Goal: Task Accomplishment & Management: Use online tool/utility

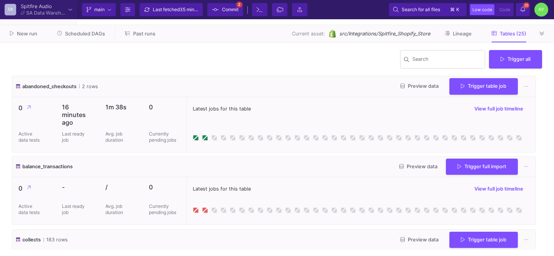
click at [524, 9] on icon at bounding box center [523, 9] width 5 height 5
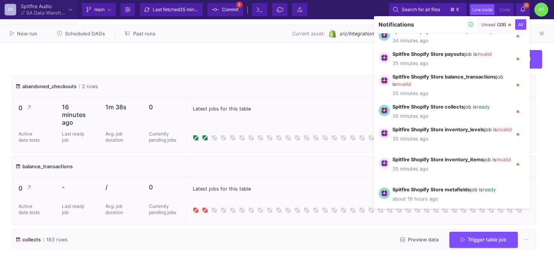
scroll to position [569, 0]
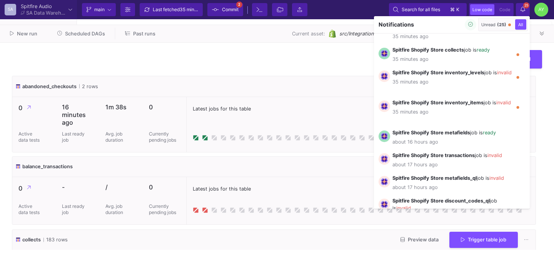
click at [318, 124] on div at bounding box center [277, 128] width 554 height 256
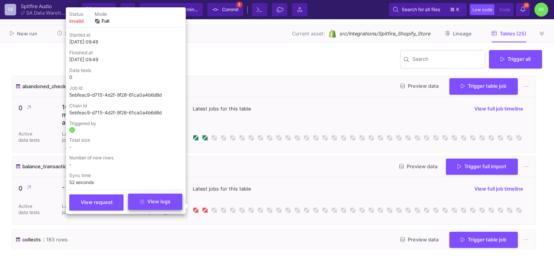
click at [162, 204] on span "View logs" at bounding box center [155, 202] width 30 height 6
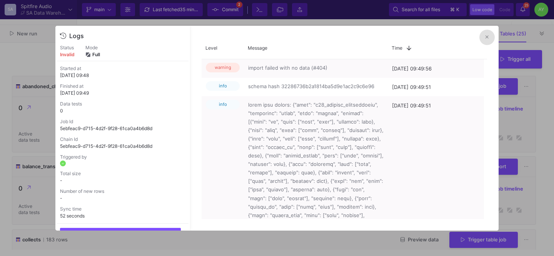
click at [481, 35] on button at bounding box center [487, 37] width 15 height 15
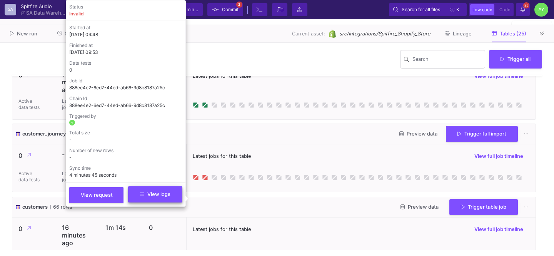
click at [164, 191] on button "View logs" at bounding box center [155, 194] width 54 height 16
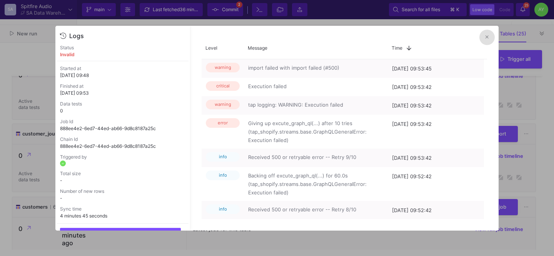
click at [484, 37] on button at bounding box center [487, 37] width 15 height 15
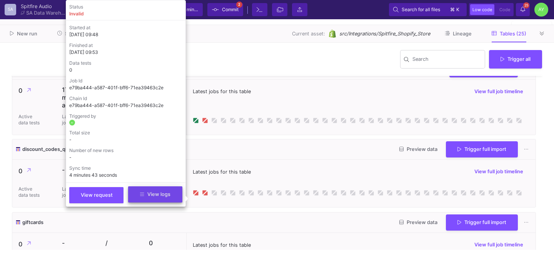
click at [155, 197] on span "View logs" at bounding box center [155, 194] width 30 height 6
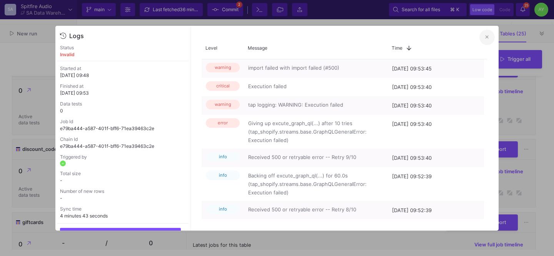
drag, startPoint x: 480, startPoint y: 40, endPoint x: 486, endPoint y: 40, distance: 6.2
click at [486, 40] on div "Logs Status invalid Started at [DATE] 09:48 Finished at [DATE] 09:53 Data tests…" at bounding box center [277, 128] width 444 height 205
click at [486, 40] on fa-icon at bounding box center [487, 37] width 3 height 6
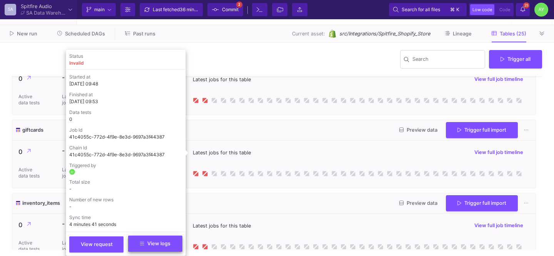
click at [154, 243] on span "View logs" at bounding box center [155, 244] width 30 height 6
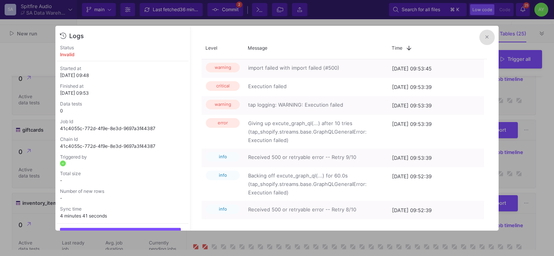
click at [484, 37] on button at bounding box center [487, 37] width 15 height 15
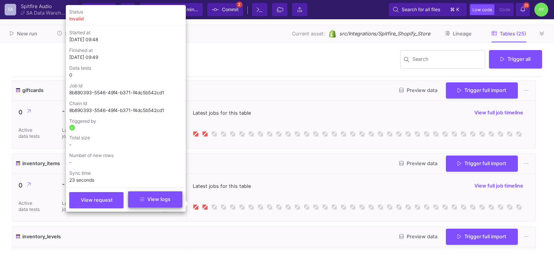
click at [163, 206] on button "View logs" at bounding box center [155, 199] width 54 height 16
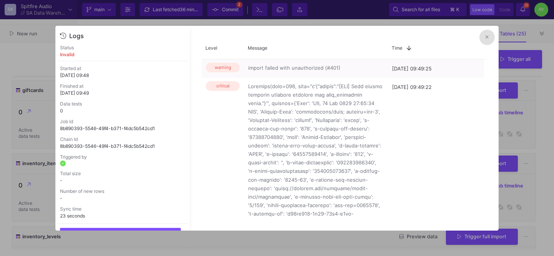
click at [486, 35] on icon at bounding box center [487, 37] width 3 height 5
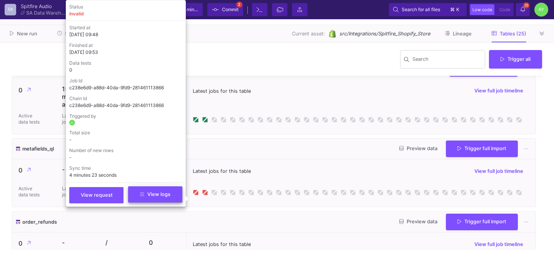
click at [163, 196] on span "View logs" at bounding box center [155, 194] width 30 height 6
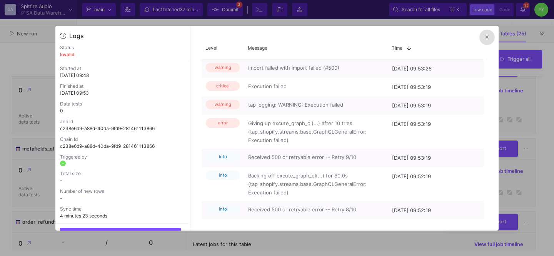
click at [486, 34] on fa-icon at bounding box center [487, 37] width 3 height 6
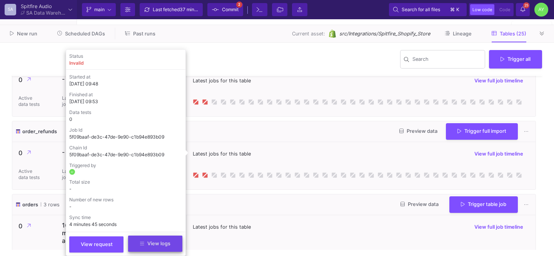
click at [161, 241] on span "View logs" at bounding box center [155, 244] width 30 height 6
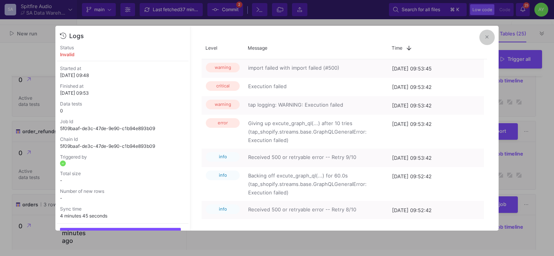
click at [487, 35] on icon at bounding box center [487, 37] width 3 height 5
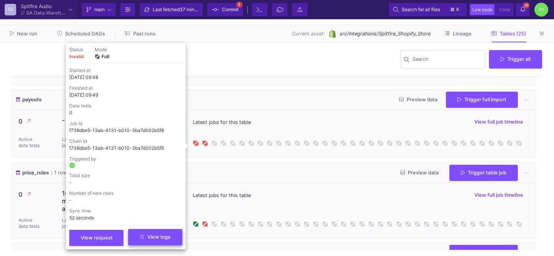
click at [151, 238] on span "View logs" at bounding box center [155, 237] width 30 height 6
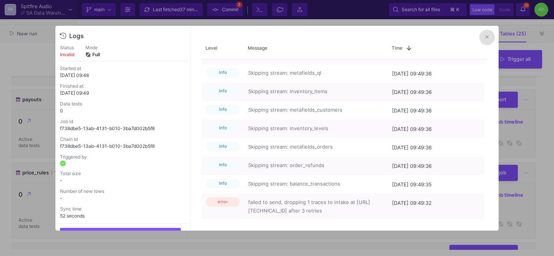
click at [487, 38] on icon at bounding box center [487, 36] width 3 height 3
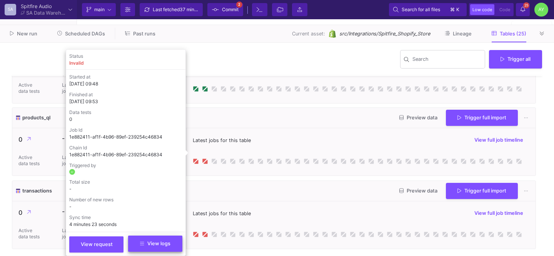
click at [151, 241] on span "View logs" at bounding box center [155, 244] width 30 height 6
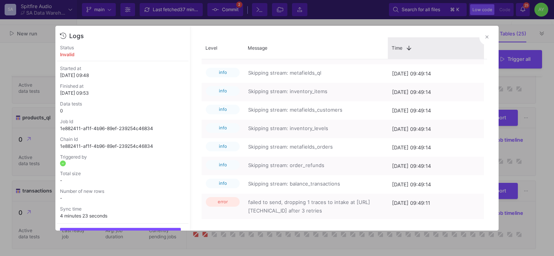
click at [478, 39] on div "Time 1" at bounding box center [436, 48] width 96 height 22
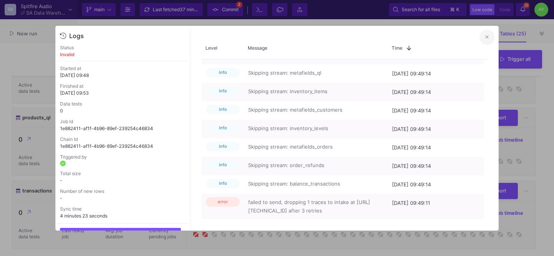
click at [486, 37] on icon at bounding box center [487, 37] width 3 height 5
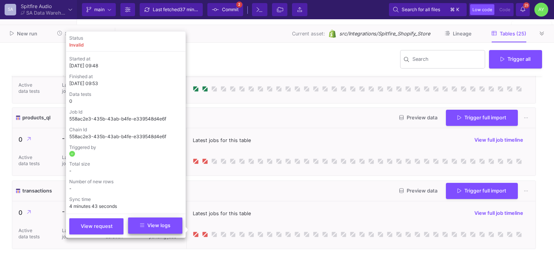
click at [166, 224] on span "View logs" at bounding box center [155, 226] width 30 height 6
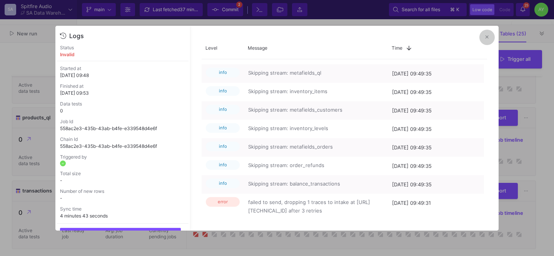
click at [484, 40] on button at bounding box center [487, 37] width 15 height 15
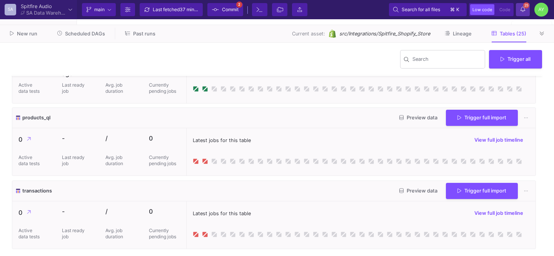
click at [528, 5] on span "25" at bounding box center [527, 5] width 6 height 6
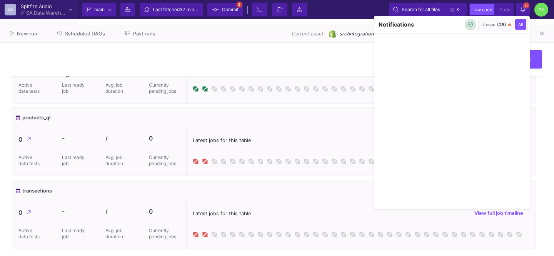
click at [469, 27] on icon "button" at bounding box center [471, 24] width 5 height 5
click at [327, 63] on div at bounding box center [277, 128] width 554 height 256
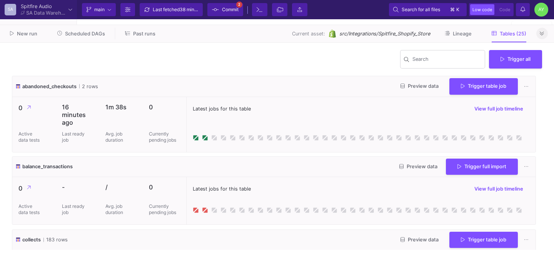
click at [543, 37] on button at bounding box center [543, 34] width 12 height 12
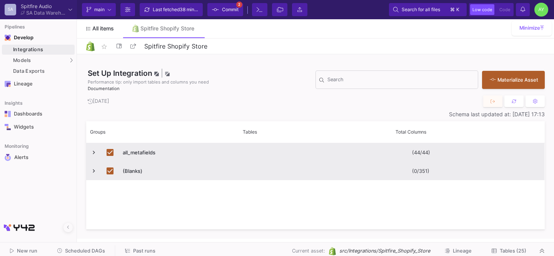
click at [103, 32] on link "All items" at bounding box center [100, 28] width 46 height 18
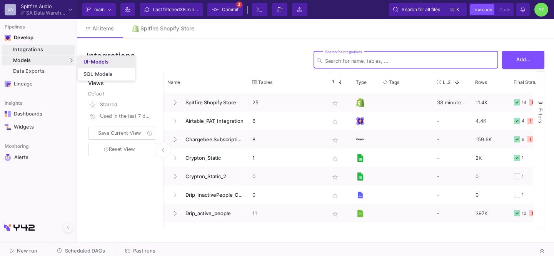
click at [96, 65] on link "UI-Models" at bounding box center [106, 62] width 57 height 12
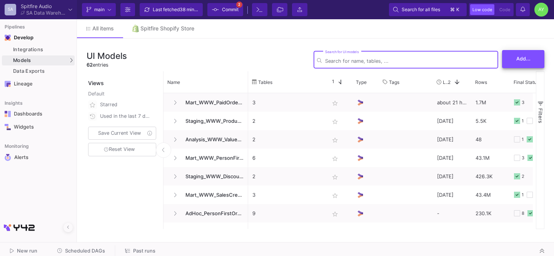
click at [515, 62] on button "Add..." at bounding box center [523, 59] width 42 height 18
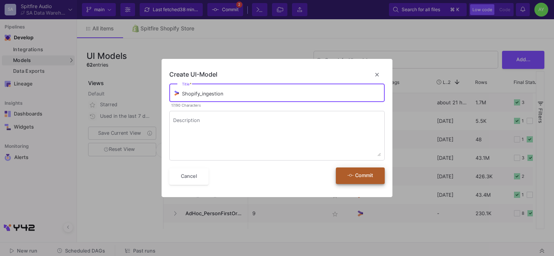
type input "Shopify_ingestion"
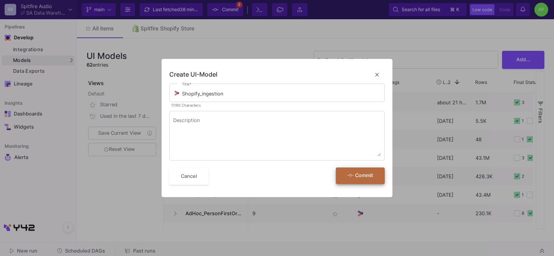
click at [355, 181] on button "Commit" at bounding box center [360, 175] width 49 height 17
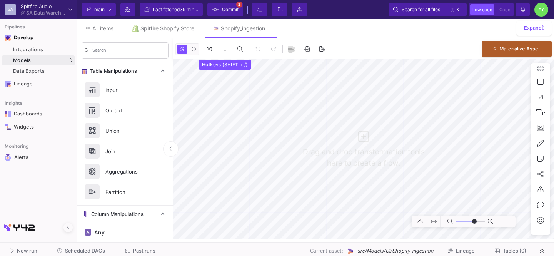
type input "0"
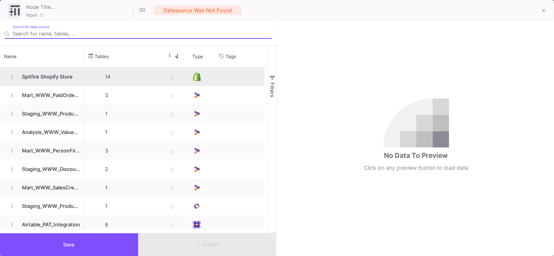
click at [57, 75] on span "Spitfire Shopify Store" at bounding box center [48, 77] width 63 height 18
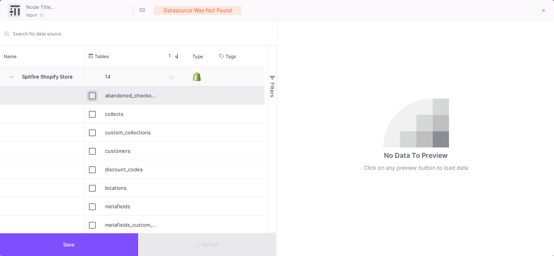
click at [95, 95] on input "Press Space to toggle row selection (unchecked)" at bounding box center [92, 95] width 7 height 7
checkbox input "true"
type input "abandoned_checkouts"
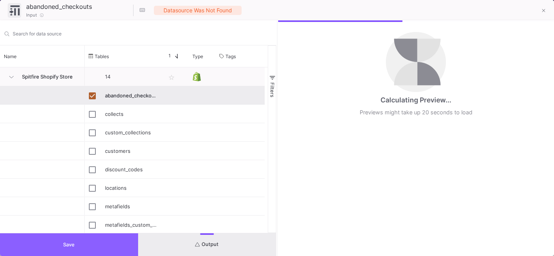
click at [68, 239] on button "Save" at bounding box center [69, 244] width 138 height 23
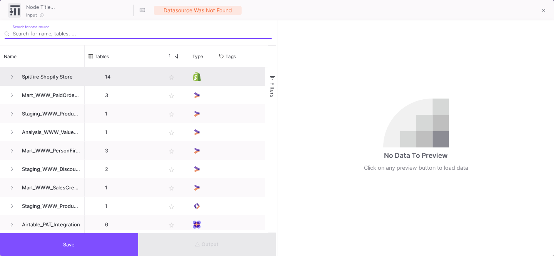
click at [77, 78] on span "Spitfire Shopify Store" at bounding box center [48, 77] width 63 height 18
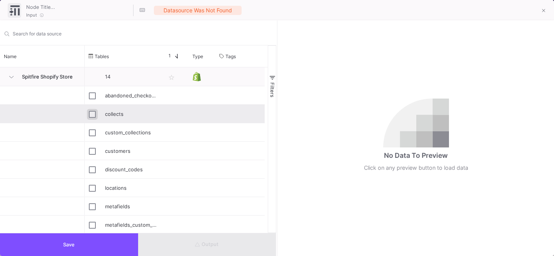
click at [92, 116] on input "Press Space to toggle row selection (unchecked)" at bounding box center [92, 114] width 7 height 7
checkbox input "true"
type input "collects"
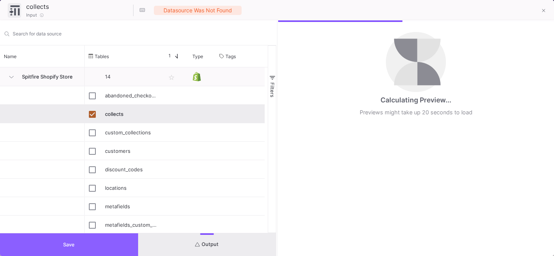
click at [91, 242] on button "Save" at bounding box center [69, 244] width 138 height 23
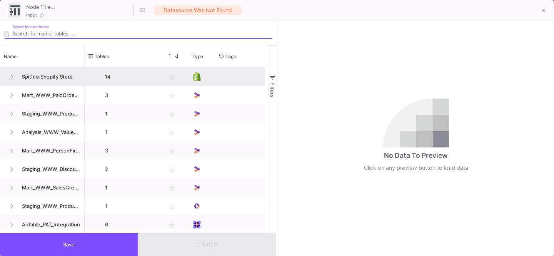
click at [65, 78] on span "Spitfire Shopify Store" at bounding box center [48, 77] width 63 height 18
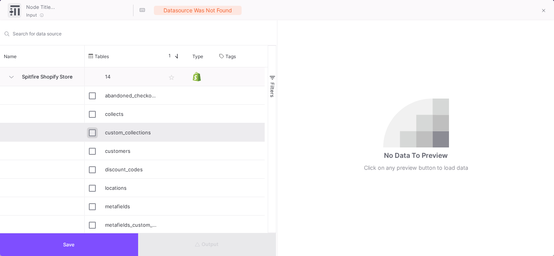
click at [91, 133] on input "Press Space to toggle row selection (unchecked)" at bounding box center [92, 132] width 7 height 7
checkbox input "true"
type input "custom_collections"
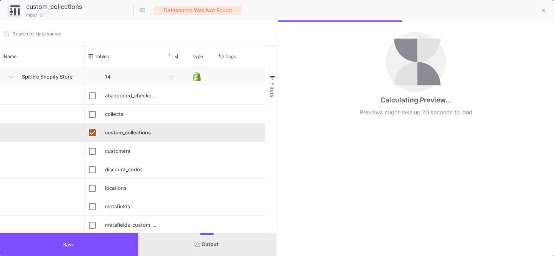
click at [77, 239] on button "Save" at bounding box center [69, 244] width 138 height 23
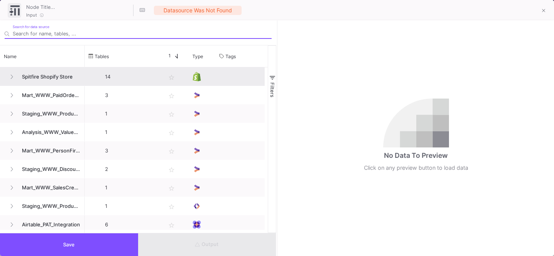
click at [42, 84] on span "Spitfire Shopify Store" at bounding box center [48, 77] width 63 height 18
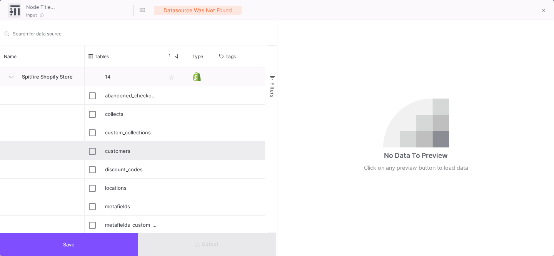
click at [87, 152] on div "customers" at bounding box center [123, 151] width 77 height 18
type input "customers"
checkbox input "true"
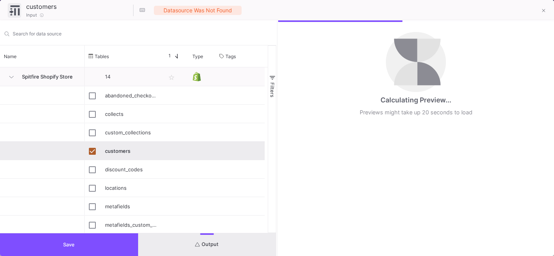
click at [87, 240] on button "Save" at bounding box center [69, 244] width 138 height 23
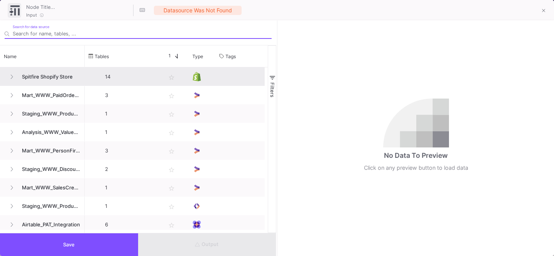
click at [34, 71] on span "Spitfire Shopify Store" at bounding box center [48, 77] width 63 height 18
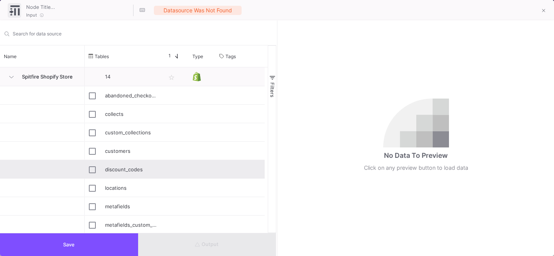
click at [111, 166] on div "discount_codes" at bounding box center [131, 170] width 52 height 18
type input "discount_codes"
checkbox input "true"
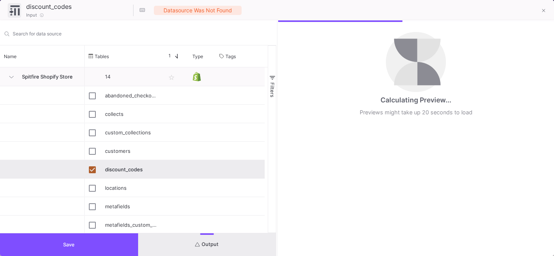
click at [86, 248] on button "Save" at bounding box center [69, 244] width 138 height 23
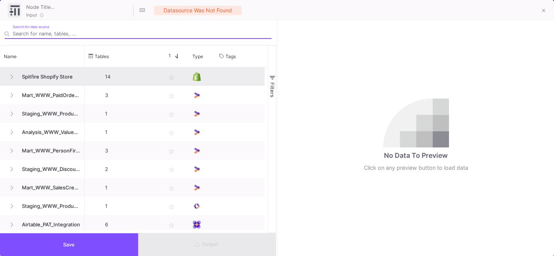
click at [74, 71] on span "Spitfire Shopify Store" at bounding box center [48, 77] width 63 height 18
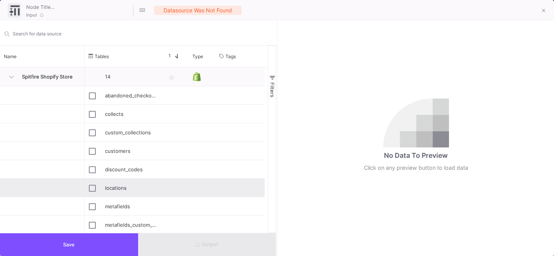
click at [118, 187] on div "locations" at bounding box center [131, 188] width 52 height 18
type input "locations"
checkbox input "true"
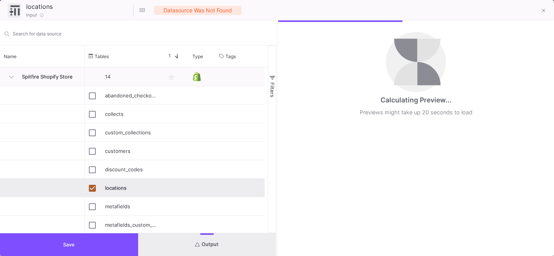
click at [94, 241] on button "Save" at bounding box center [69, 244] width 138 height 23
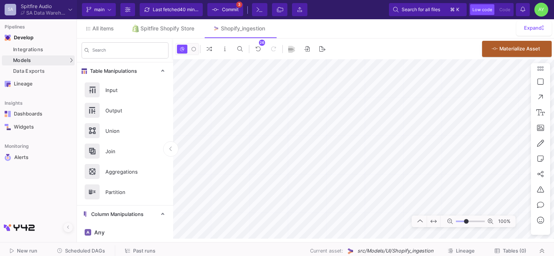
click at [451, 222] on icon at bounding box center [450, 221] width 5 height 5
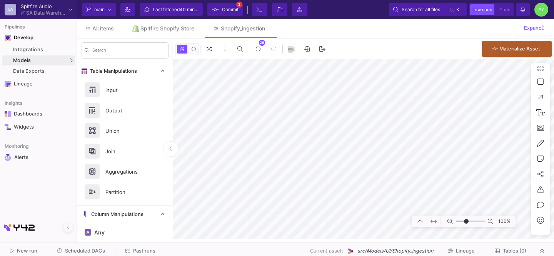
click at [451, 222] on icon at bounding box center [450, 221] width 5 height 5
type input "-8"
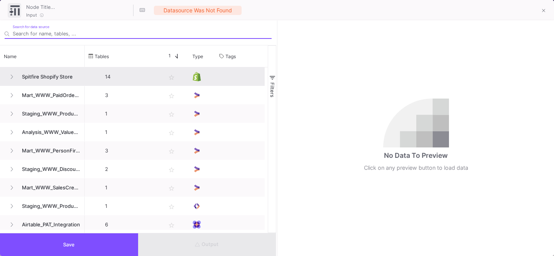
click at [69, 68] on span "Spitfire Shopify Store" at bounding box center [48, 77] width 63 height 18
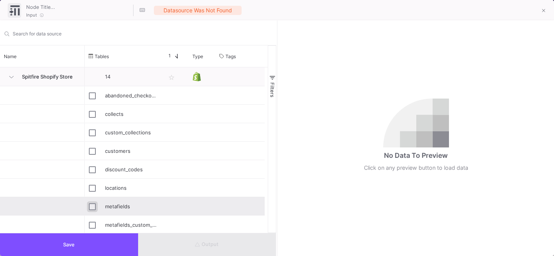
click at [93, 203] on input "Press Space to toggle row selection (unchecked)" at bounding box center [92, 206] width 7 height 7
checkbox input "true"
type input "metafields"
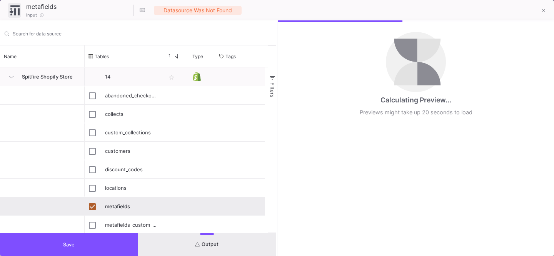
click at [93, 250] on button "Save" at bounding box center [69, 244] width 138 height 23
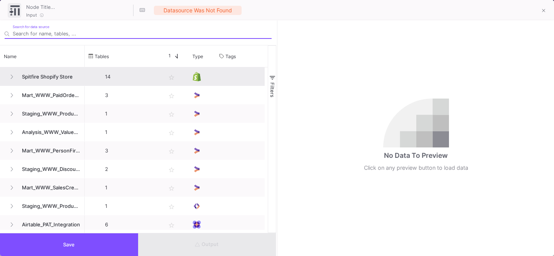
click at [97, 75] on div "14" at bounding box center [123, 77] width 69 height 18
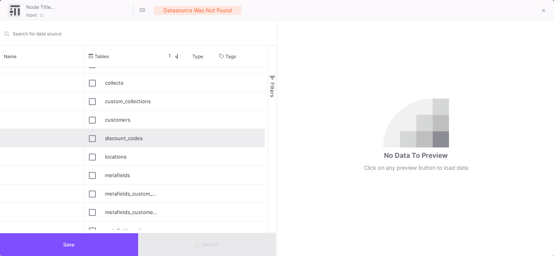
scroll to position [32, 0]
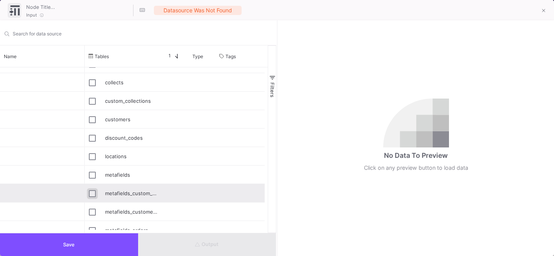
click at [92, 191] on input "Press Space to toggle row selection (unchecked)" at bounding box center [92, 193] width 7 height 7
checkbox input "true"
type input "metafields_custom_collections"
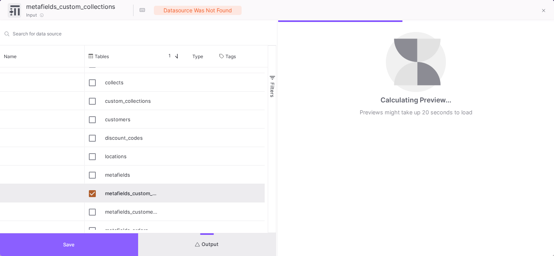
click at [88, 241] on button "Save" at bounding box center [69, 244] width 138 height 23
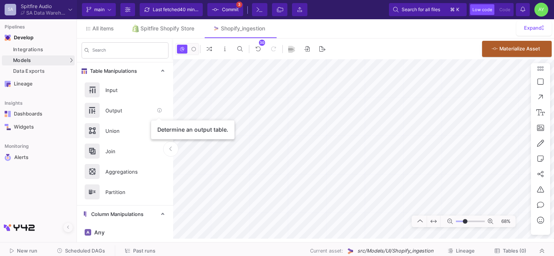
scroll to position [12, 0]
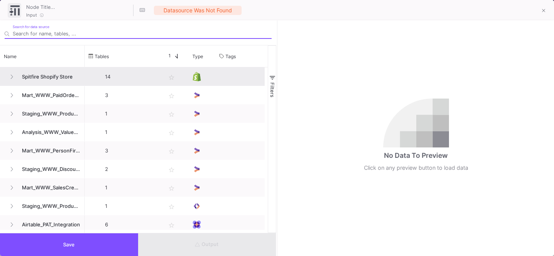
click at [49, 79] on span "Spitfire Shopify Store" at bounding box center [48, 77] width 63 height 18
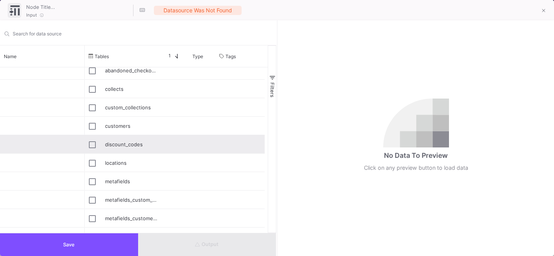
scroll to position [30, 0]
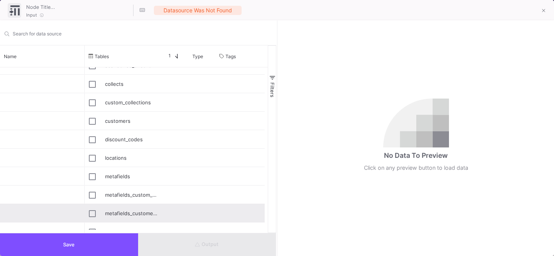
click at [115, 208] on div "metafields_customers" at bounding box center [131, 213] width 52 height 18
type input "metafields_customers"
checkbox input "true"
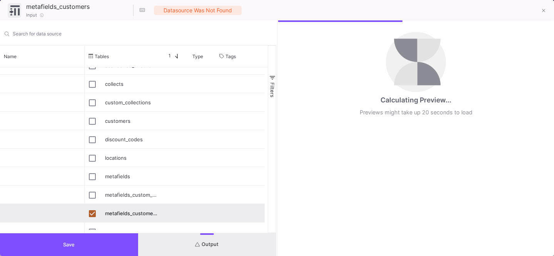
click at [94, 238] on button "Save" at bounding box center [69, 244] width 138 height 23
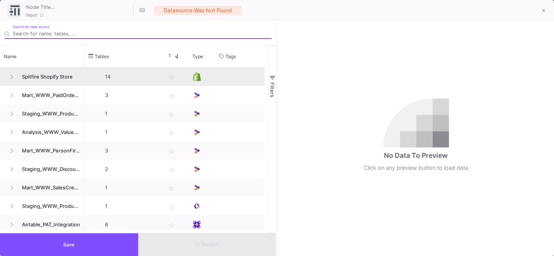
click at [56, 78] on span "Spitfire Shopify Store" at bounding box center [48, 77] width 63 height 18
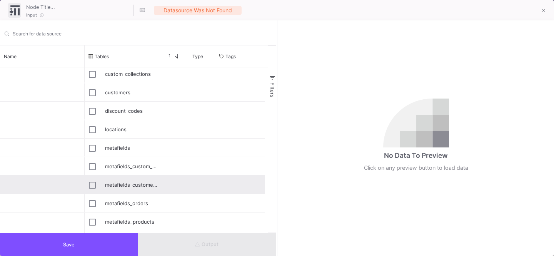
scroll to position [60, 0]
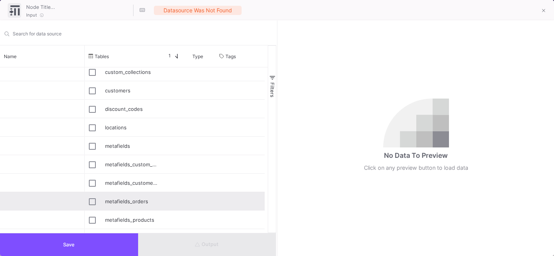
click at [128, 195] on div "metafields_orders" at bounding box center [131, 202] width 52 height 18
type input "metafields_orders"
checkbox input "true"
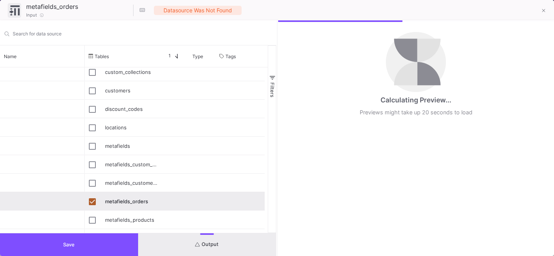
click at [95, 237] on button "Save" at bounding box center [69, 244] width 138 height 23
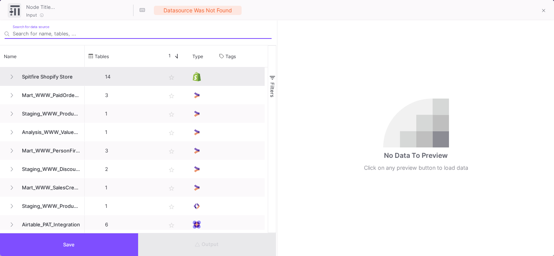
click at [66, 80] on span "Spitfire Shopify Store" at bounding box center [48, 77] width 63 height 18
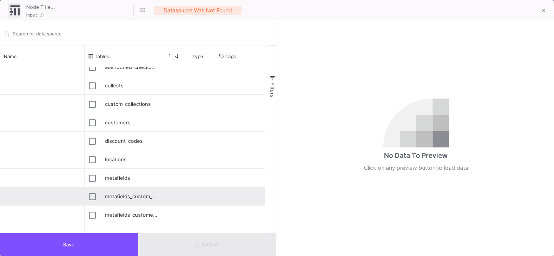
scroll to position [58, 0]
click at [132, 193] on div "metafields_products" at bounding box center [131, 195] width 52 height 18
type input "metafields_products"
checkbox input "true"
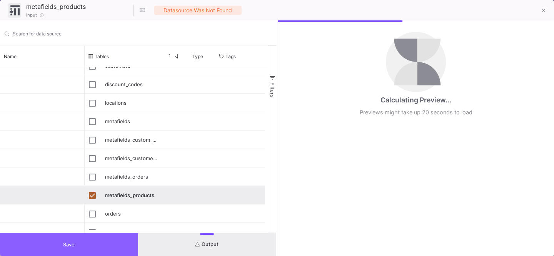
click at [107, 243] on button "Save" at bounding box center [69, 244] width 138 height 23
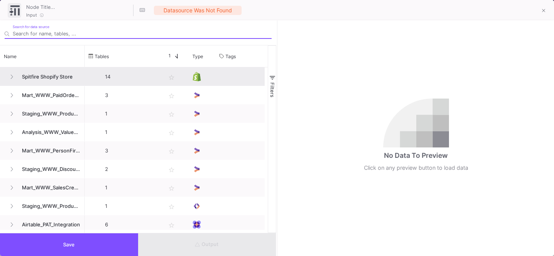
click at [52, 74] on span "Spitfire Shopify Store" at bounding box center [48, 77] width 63 height 18
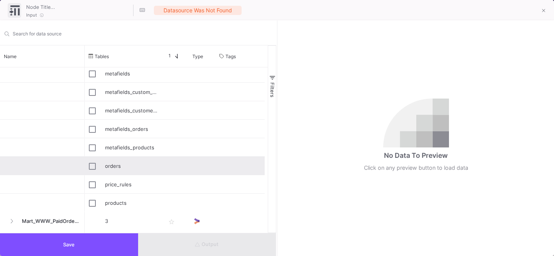
click at [119, 159] on div "orders" at bounding box center [131, 166] width 52 height 18
type input "orders"
checkbox input "true"
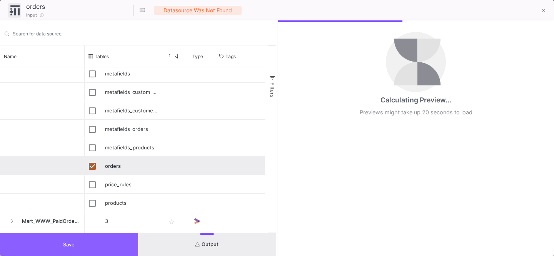
click at [92, 238] on button "Save" at bounding box center [69, 244] width 138 height 23
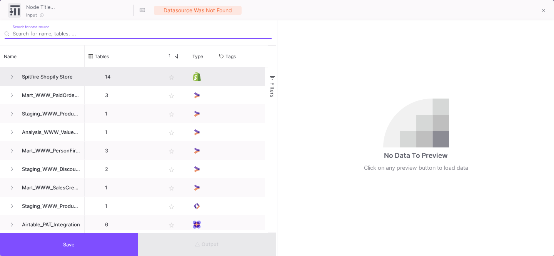
click at [54, 74] on span "Spitfire Shopify Store" at bounding box center [48, 77] width 63 height 18
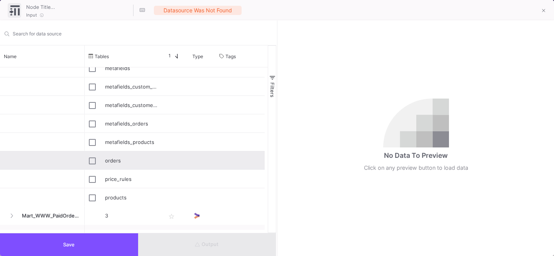
click at [95, 167] on div "Press SPACE to select this row." at bounding box center [92, 161] width 7 height 18
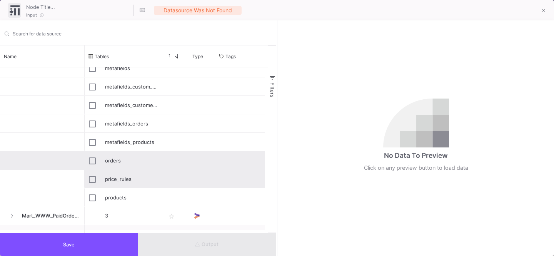
type input "orders"
checkbox input "true"
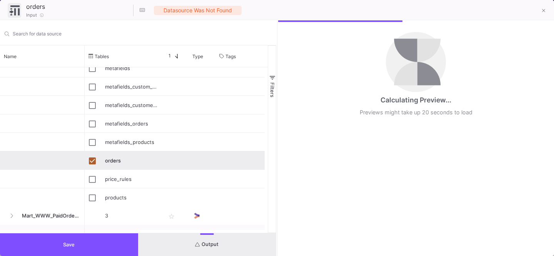
click at [95, 164] on div "Press SPACE to deselect this row." at bounding box center [92, 161] width 7 height 18
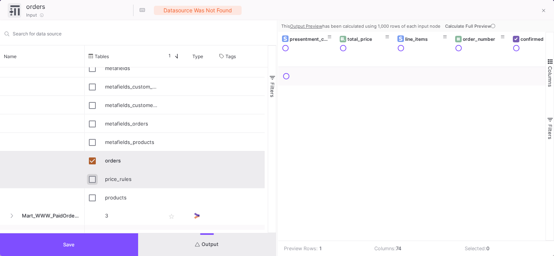
click at [95, 177] on input "Press Space to toggle row selection (unchecked)" at bounding box center [92, 179] width 7 height 7
checkbox input "true"
checkbox input "false"
type input "price_rules"
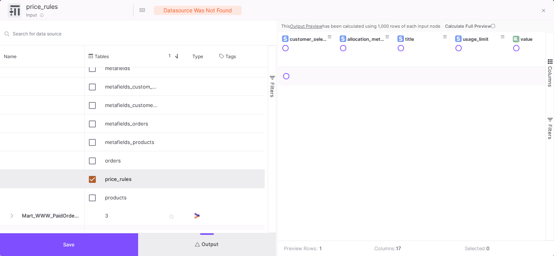
click at [90, 238] on button "Save" at bounding box center [69, 244] width 138 height 23
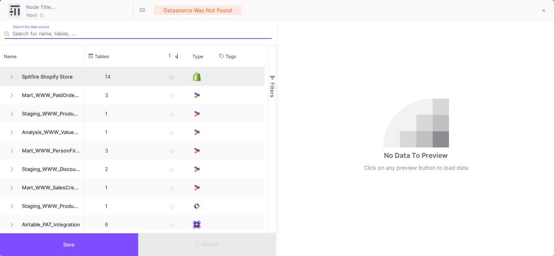
click at [56, 72] on span "Spitfire Shopify Store" at bounding box center [48, 77] width 63 height 18
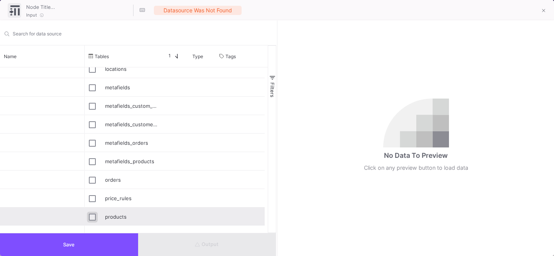
click at [93, 217] on input "Press Space to toggle row selection (unchecked)" at bounding box center [92, 217] width 7 height 7
checkbox input "true"
type input "products"
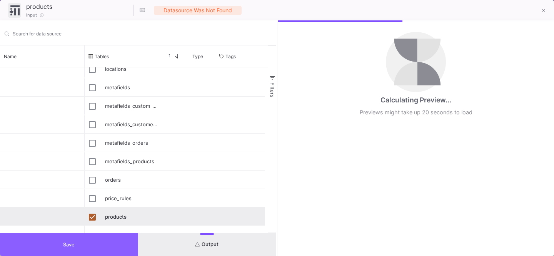
click at [80, 236] on button "Save" at bounding box center [69, 244] width 138 height 23
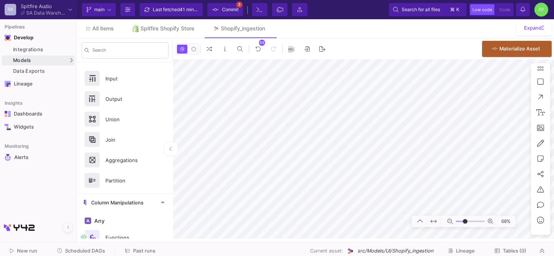
type input "-25"
